Goal: Information Seeking & Learning: Learn about a topic

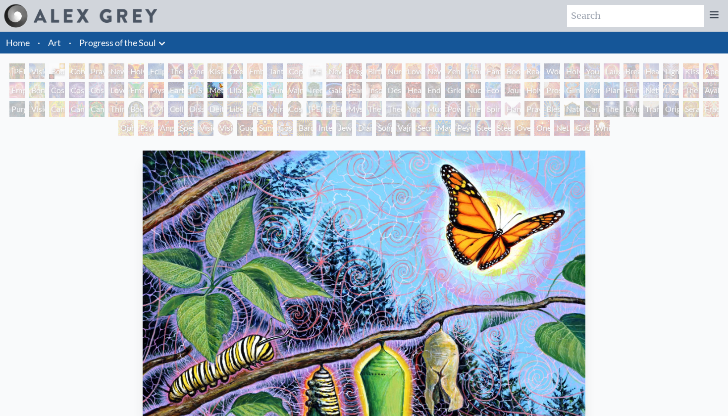
click at [141, 88] on div "Emerald Grail" at bounding box center [136, 90] width 16 height 16
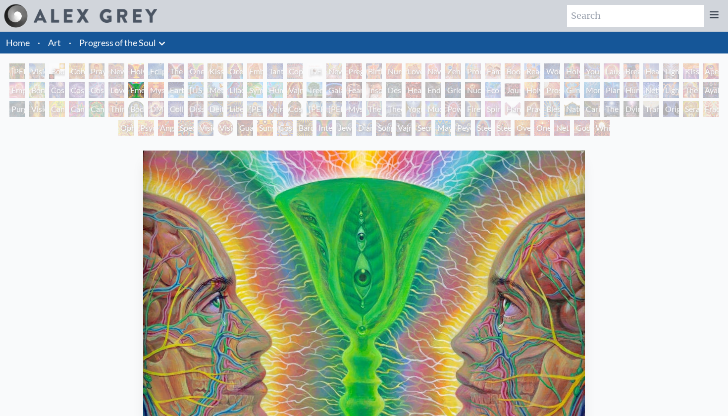
click at [144, 95] on div "Emerald Grail" at bounding box center [136, 90] width 16 height 16
click at [177, 98] on div "[PERSON_NAME] & Eve Visionary Origin of Language Body, Mind, Spirit Contemplati…" at bounding box center [364, 100] width 728 height 75
click at [169, 93] on div "Earth Energies" at bounding box center [176, 90] width 16 height 16
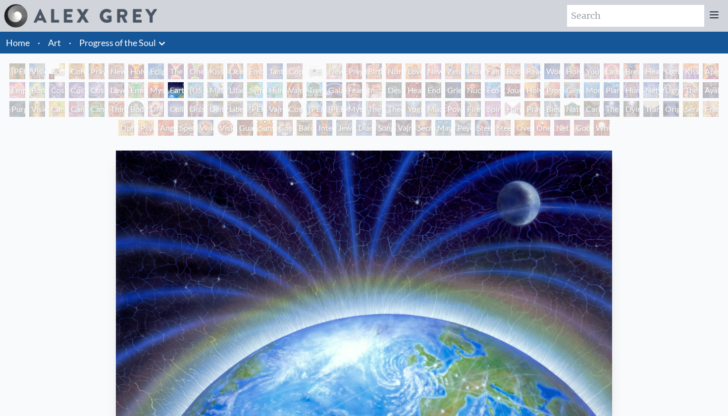
click at [159, 93] on div "Mysteriosa 2" at bounding box center [156, 90] width 16 height 16
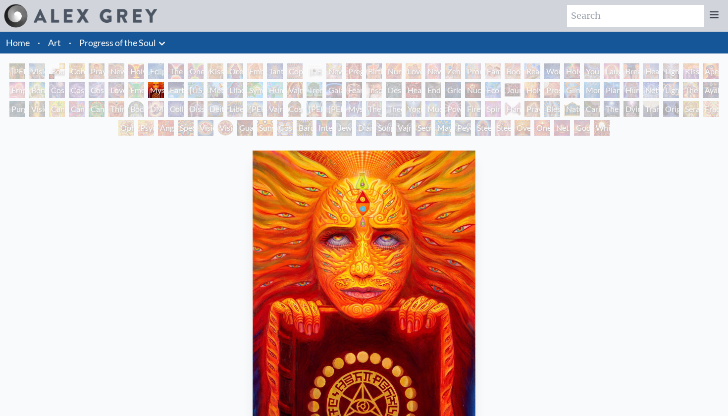
click at [212, 85] on div "Metamorphosis" at bounding box center [216, 90] width 16 height 16
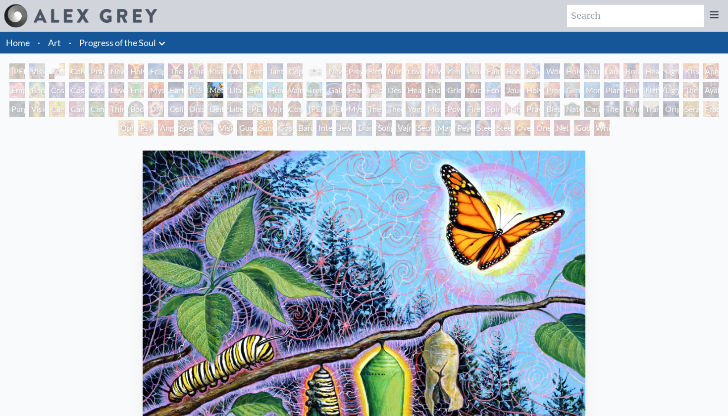
click at [223, 90] on div "Metamorphosis" at bounding box center [216, 90] width 16 height 16
click at [280, 98] on div "[PERSON_NAME] & Eve Visionary Origin of Language Body, Mind, Spirit Contemplati…" at bounding box center [364, 100] width 728 height 75
click at [239, 89] on div "Lilacs" at bounding box center [235, 90] width 16 height 16
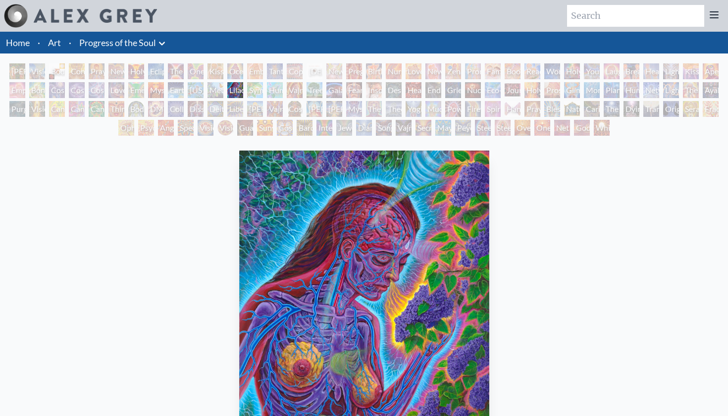
click at [268, 87] on div "Humming Bird" at bounding box center [275, 90] width 16 height 16
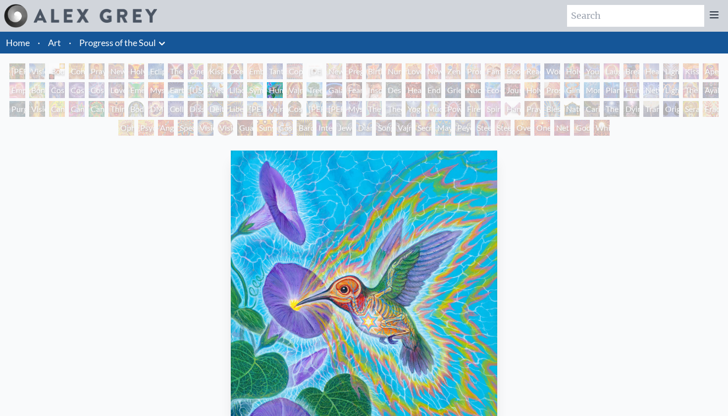
click at [283, 97] on div "Humming Bird" at bounding box center [275, 90] width 16 height 16
click at [283, 96] on div "Humming Bird" at bounding box center [275, 90] width 16 height 16
click at [337, 93] on div "Gaia" at bounding box center [334, 90] width 16 height 16
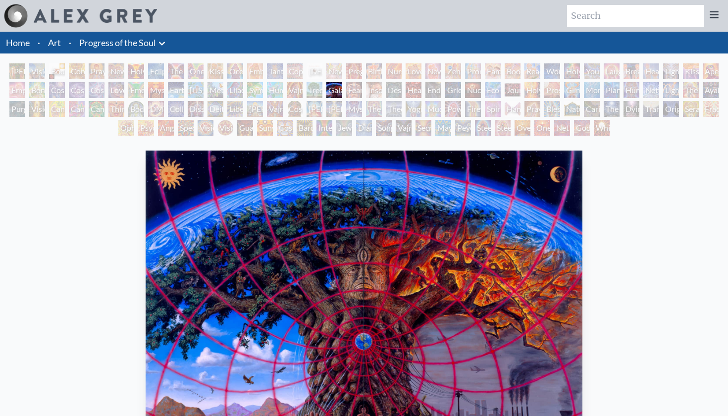
click at [362, 92] on div "Fear" at bounding box center [354, 90] width 16 height 16
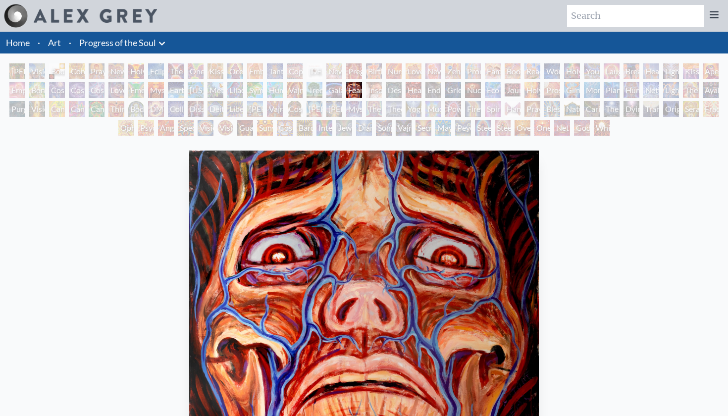
click at [317, 107] on div "[PERSON_NAME]" at bounding box center [315, 109] width 16 height 16
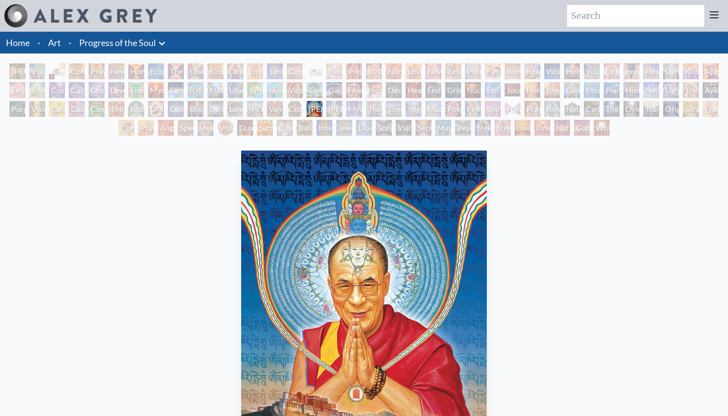
click at [287, 105] on div "Cosmic [DEMOGRAPHIC_DATA]" at bounding box center [295, 109] width 16 height 16
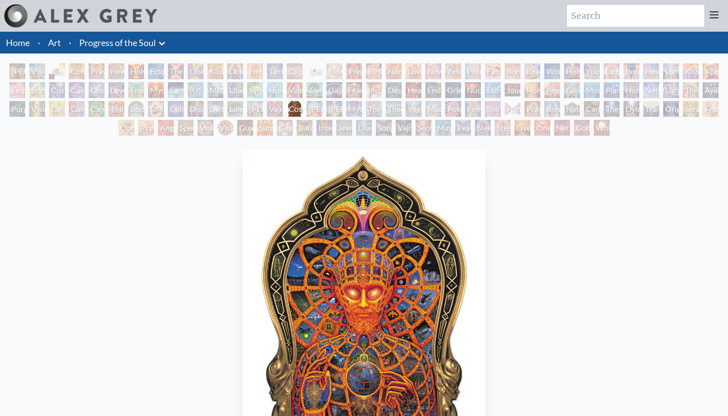
click at [267, 107] on div "Vajra Guru" at bounding box center [275, 109] width 16 height 16
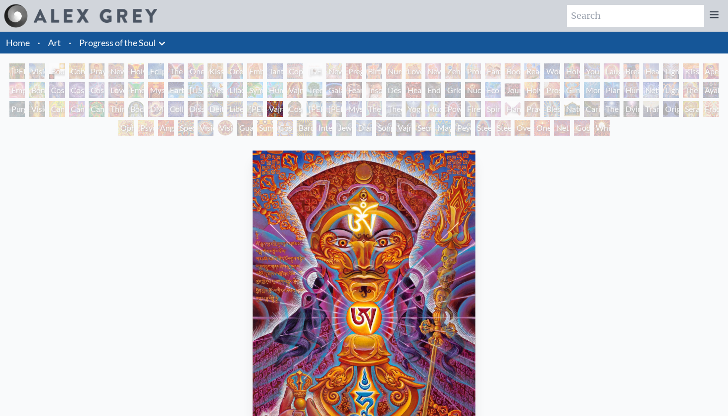
click at [240, 114] on div "Liberation Through Seeing" at bounding box center [235, 109] width 16 height 16
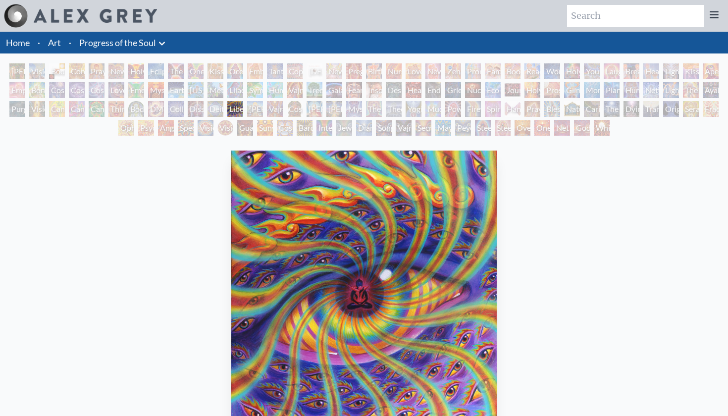
click at [220, 109] on div "Deities & Demons Drinking from the Milky Pool" at bounding box center [216, 109] width 16 height 16
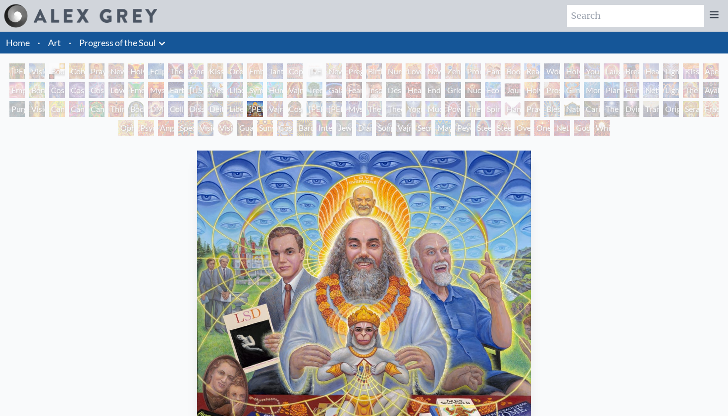
scroll to position [0, 0]
click at [278, 111] on div "Vajra Guru" at bounding box center [275, 109] width 16 height 16
